Goal: Use online tool/utility

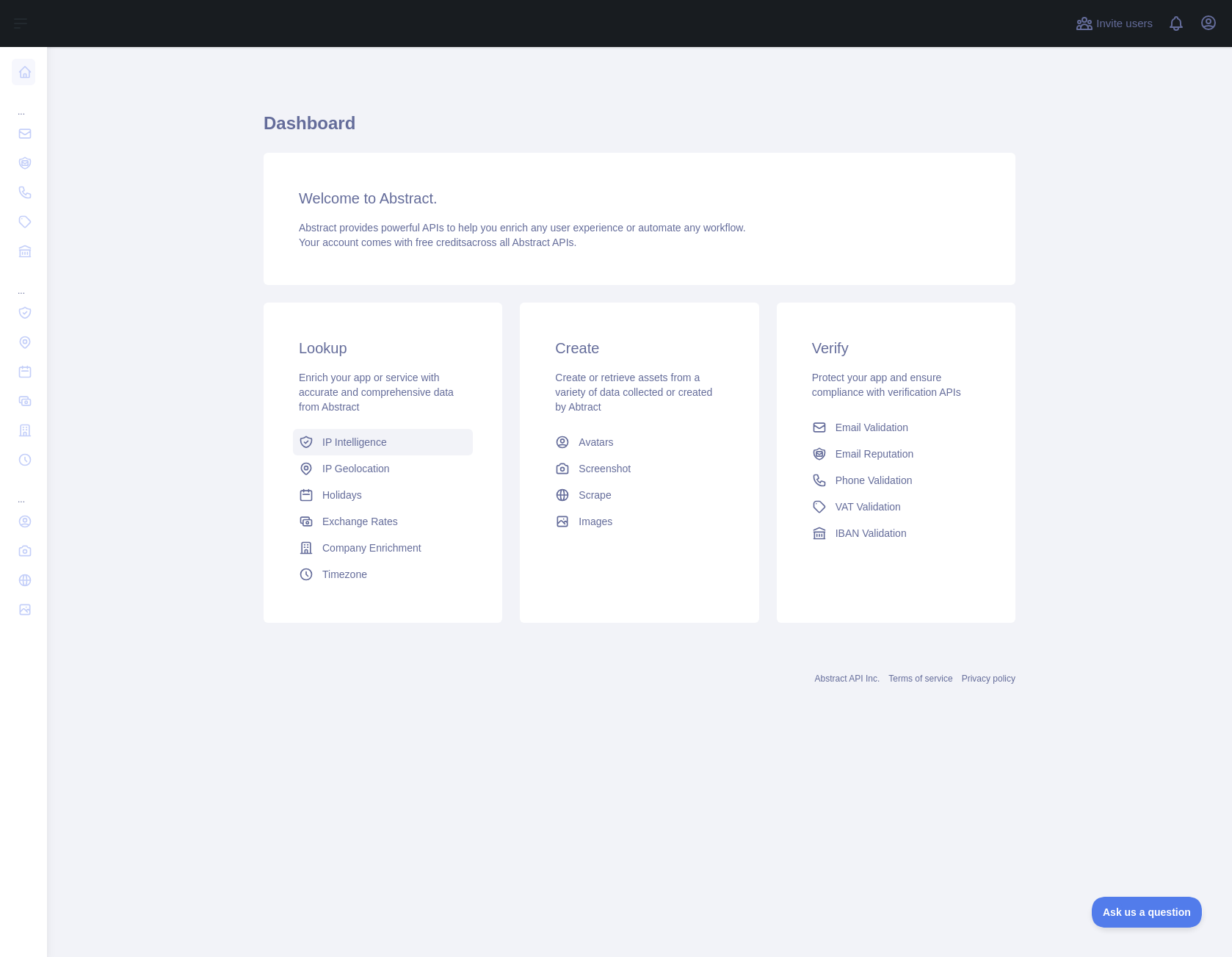
click at [361, 450] on link "IP Intelligence" at bounding box center [383, 442] width 180 height 26
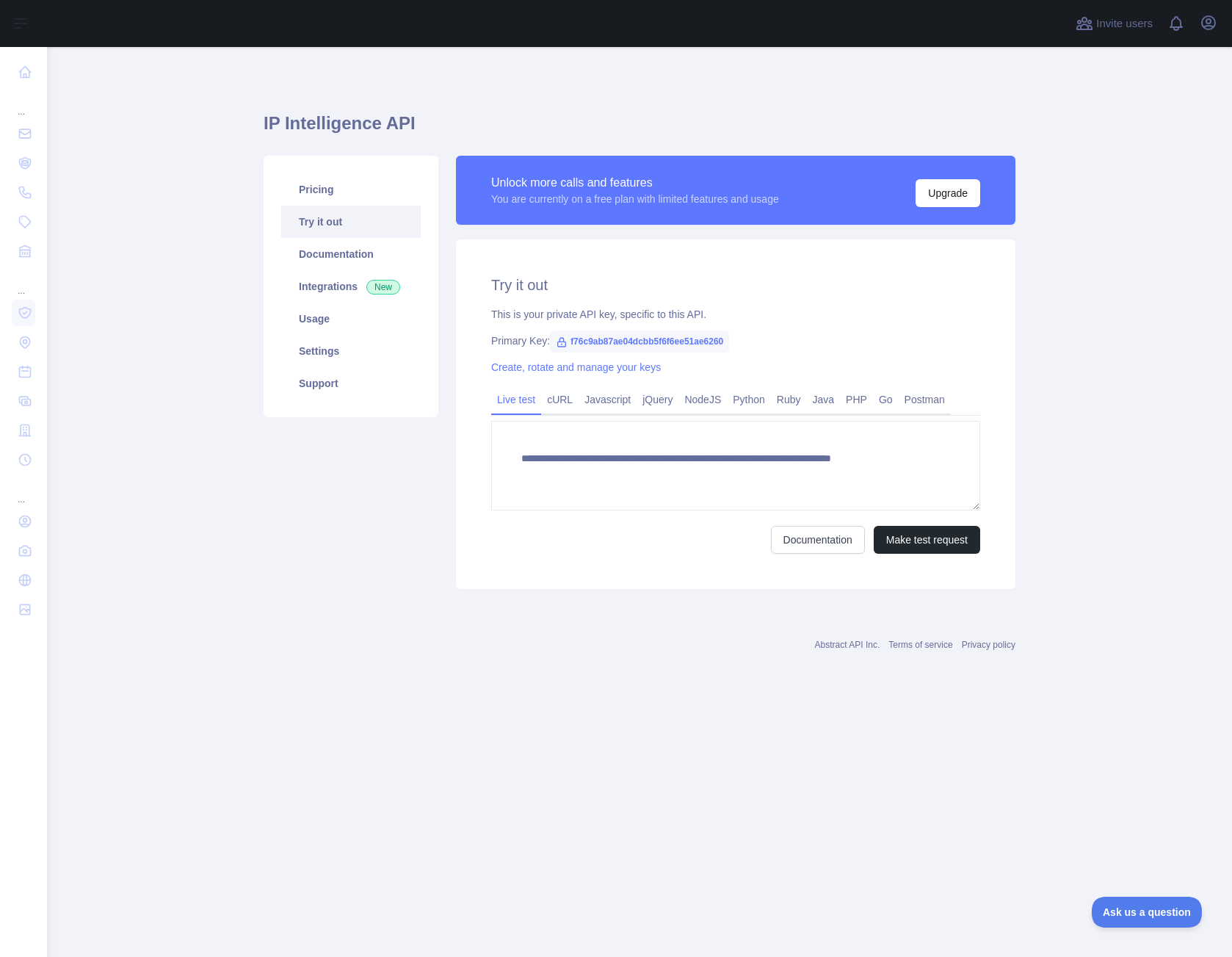
type textarea "**********"
click at [934, 541] on button "Make test request" at bounding box center [927, 540] width 106 height 28
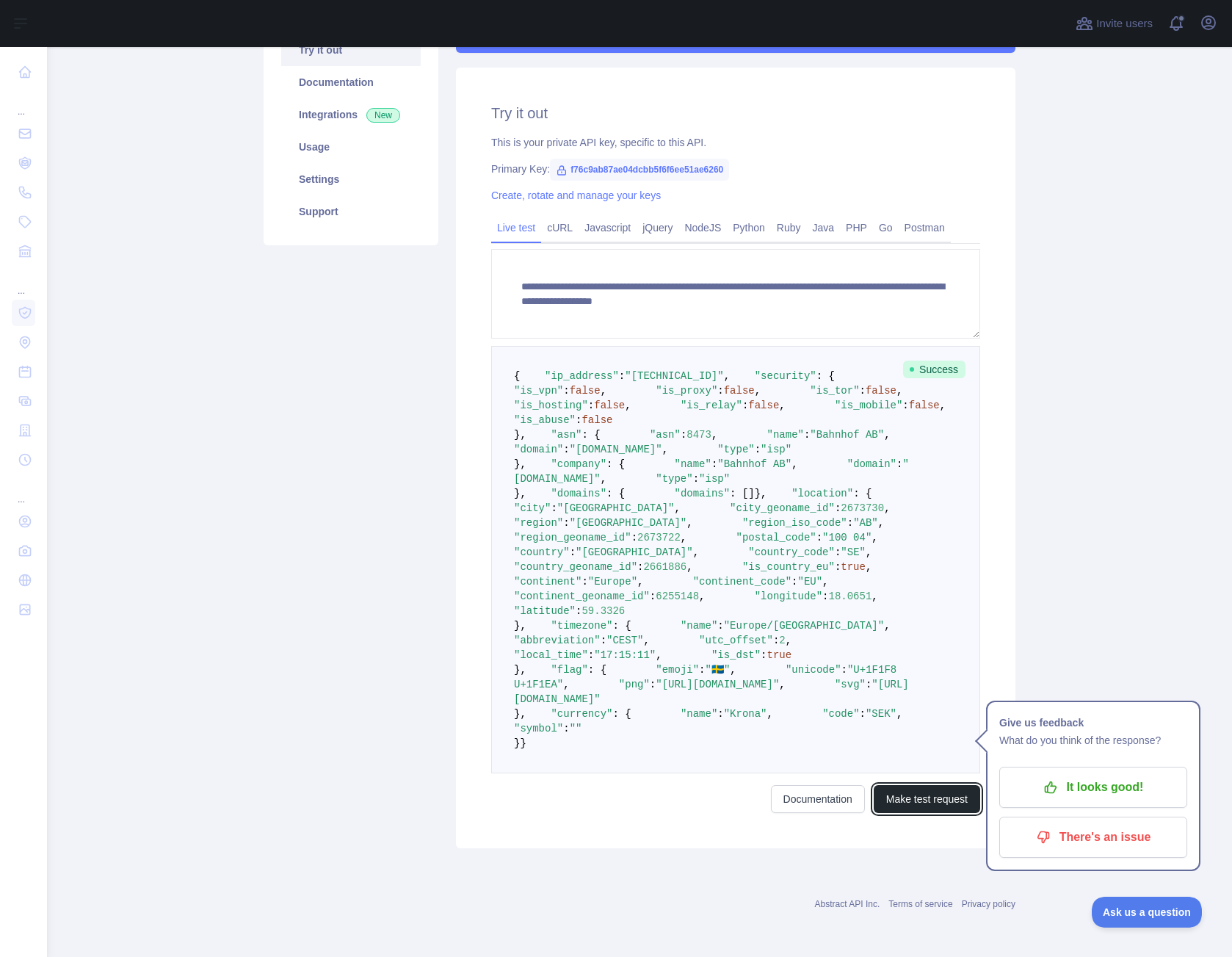
scroll to position [397, 0]
click at [791, 499] on span ""location"" at bounding box center [822, 493] width 62 height 12
copy span "location"
click at [791, 499] on span ""location"" at bounding box center [822, 493] width 62 height 12
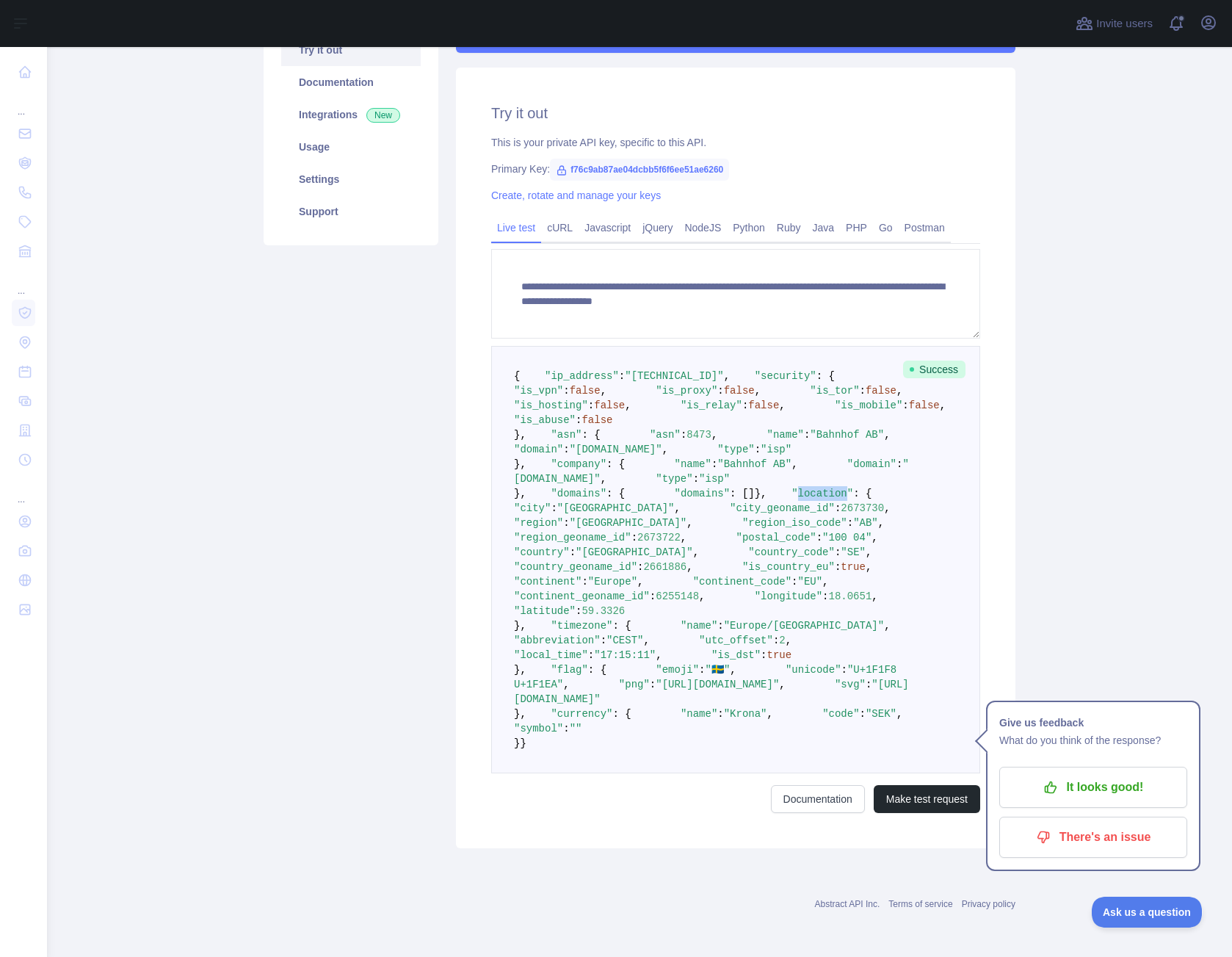
click at [791, 499] on span ""location"" at bounding box center [822, 493] width 62 height 12
